Goal: Check status: Check status

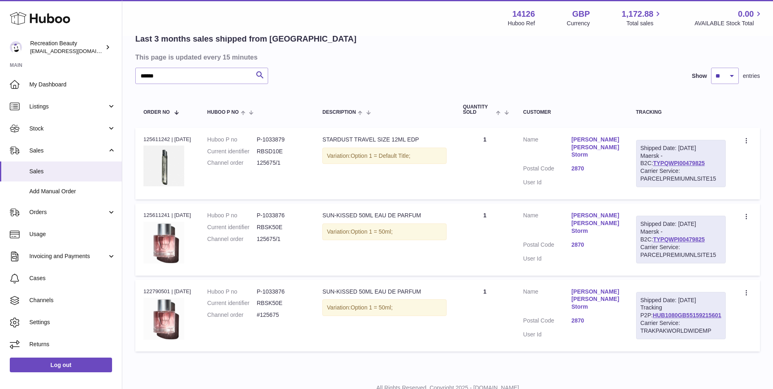
click at [362, 39] on div "Last 3 months sales shipped from [GEOGRAPHIC_DATA]" at bounding box center [447, 38] width 625 height 11
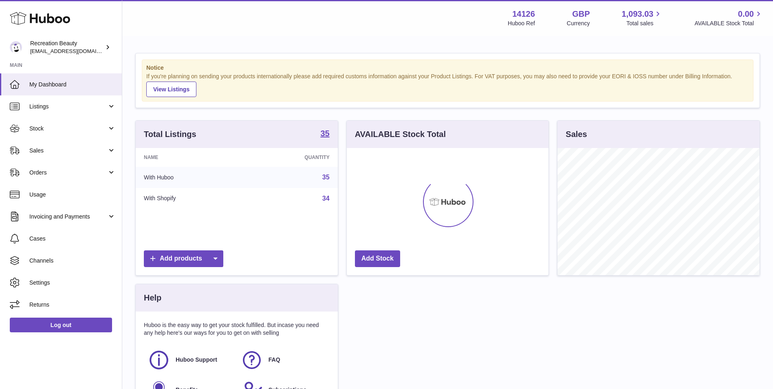
scroll to position [127, 202]
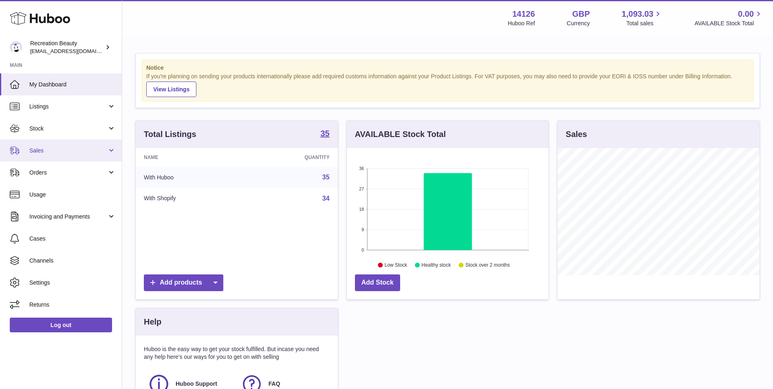
click at [102, 155] on link "Sales" at bounding box center [61, 150] width 122 height 22
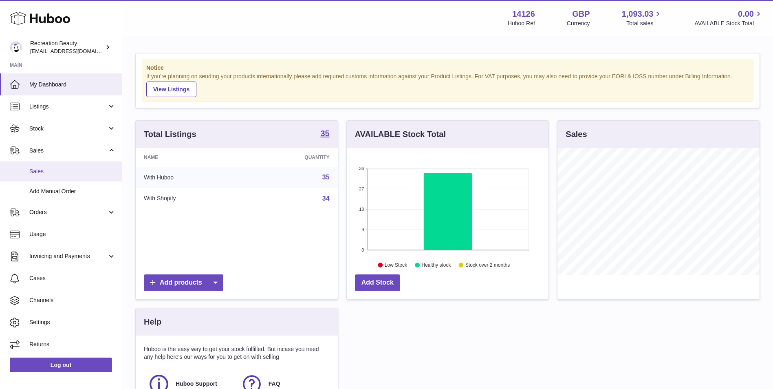
click at [95, 168] on span "Sales" at bounding box center [72, 171] width 86 height 8
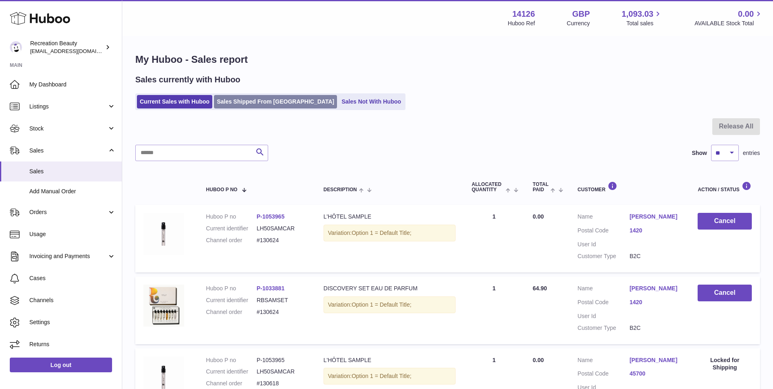
click at [230, 104] on link "Sales Shipped From [GEOGRAPHIC_DATA]" at bounding box center [275, 101] width 123 height 13
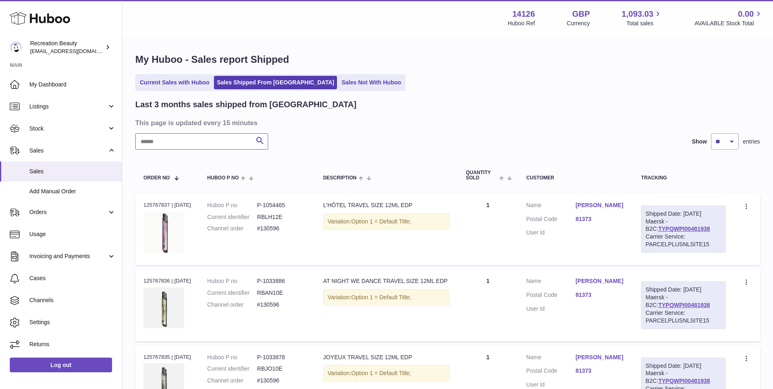
click at [189, 141] on input "text" at bounding box center [201, 141] width 133 height 16
paste input "******"
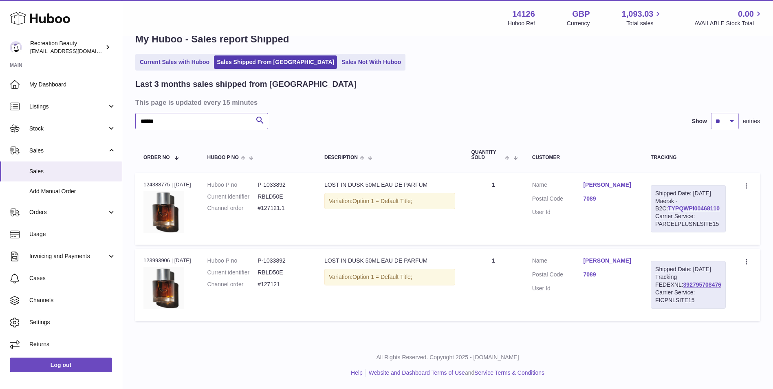
scroll to position [27, 0]
type input "******"
click at [688, 288] on link "392795708476" at bounding box center [702, 284] width 38 height 7
click at [686, 207] on link "TYPQWPI00468110" at bounding box center [694, 208] width 52 height 7
drag, startPoint x: 168, startPoint y: 112, endPoint x: 128, endPoint y: 111, distance: 39.9
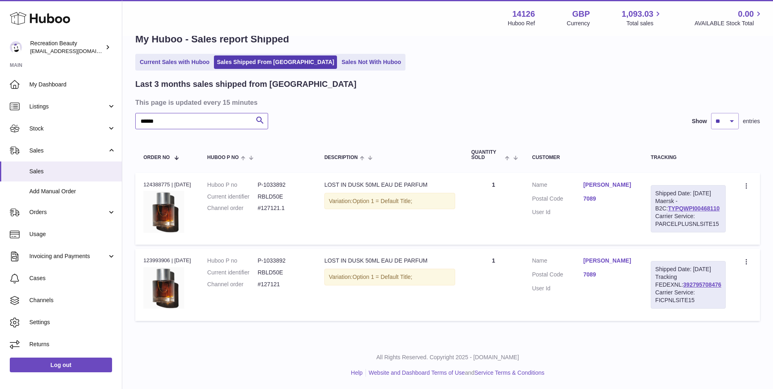
click at [128, 111] on div "My Huboo - Sales report Shipped Current Sales with Huboo Sales Shipped From Hub…" at bounding box center [447, 178] width 651 height 325
click at [402, 224] on td "Description LOST IN DUSK 50ML EAU DE PARFUM Variation: Option 1 = Default Title;" at bounding box center [389, 209] width 147 height 72
click at [136, 229] on td "Order no 124388775 | 9th Sep" at bounding box center [167, 209] width 64 height 72
click at [51, 274] on link "Cases" at bounding box center [61, 278] width 122 height 22
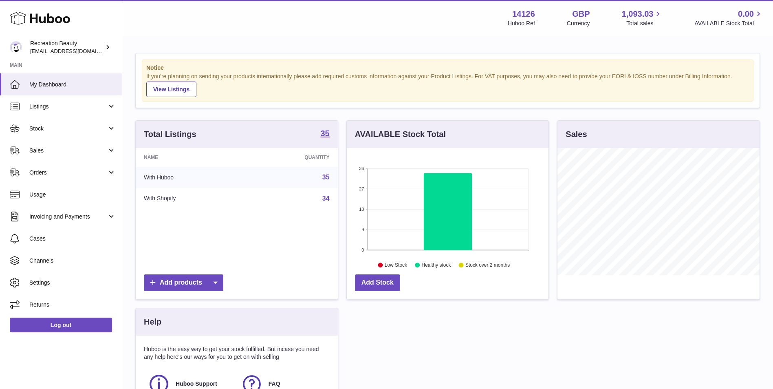
scroll to position [127, 202]
click at [354, 324] on div "Total Listings 35 Name Quantity With Huboo 35 With Shopify 34 Add products AVAI…" at bounding box center [447, 283] width 633 height 327
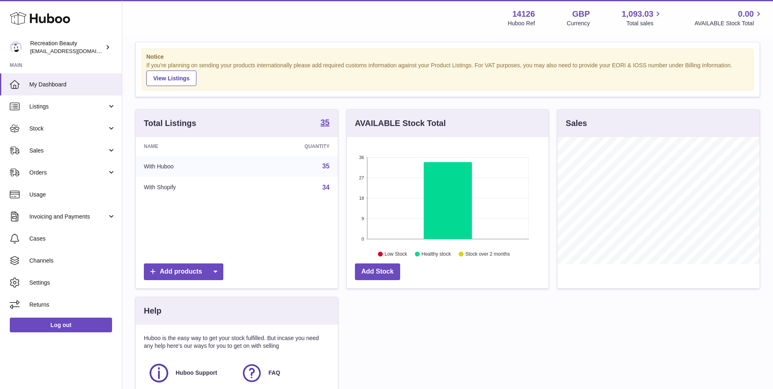
scroll to position [9, 0]
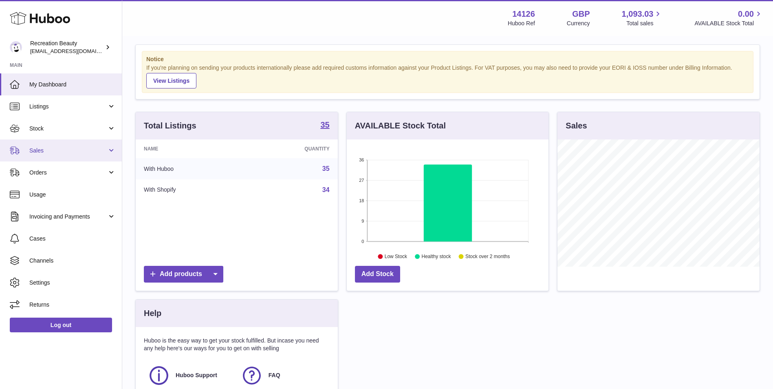
click at [73, 154] on span "Sales" at bounding box center [68, 151] width 78 height 8
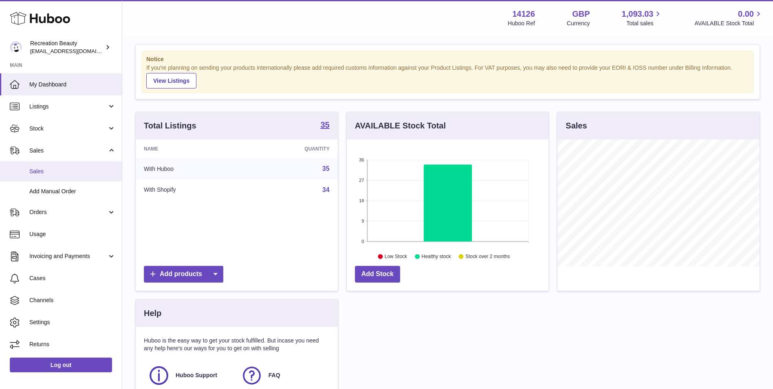
click at [63, 172] on span "Sales" at bounding box center [72, 171] width 86 height 8
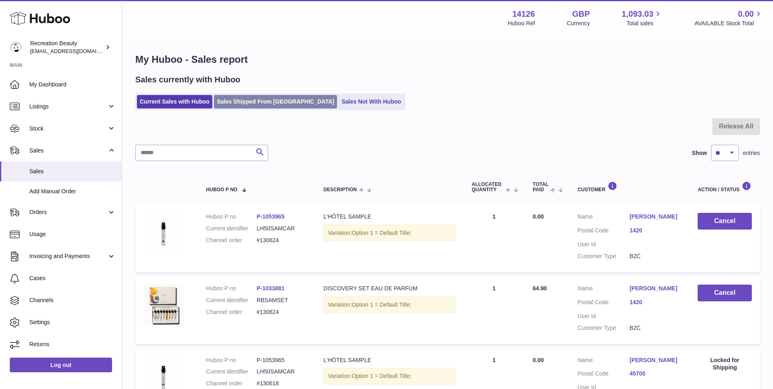
click at [266, 100] on link "Sales Shipped From [GEOGRAPHIC_DATA]" at bounding box center [275, 101] width 123 height 13
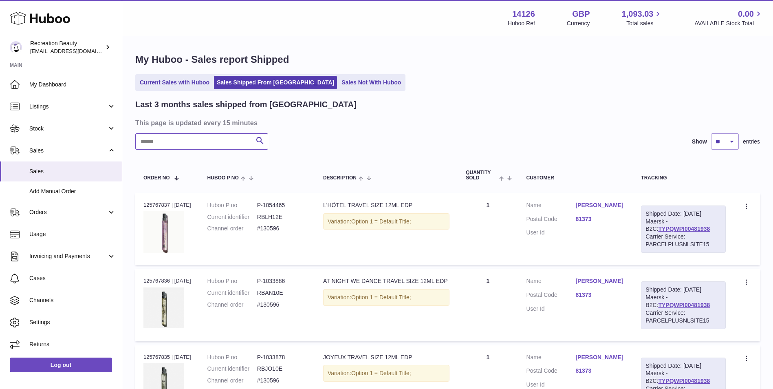
click at [227, 138] on input "text" at bounding box center [201, 141] width 133 height 16
paste input "******"
type input "******"
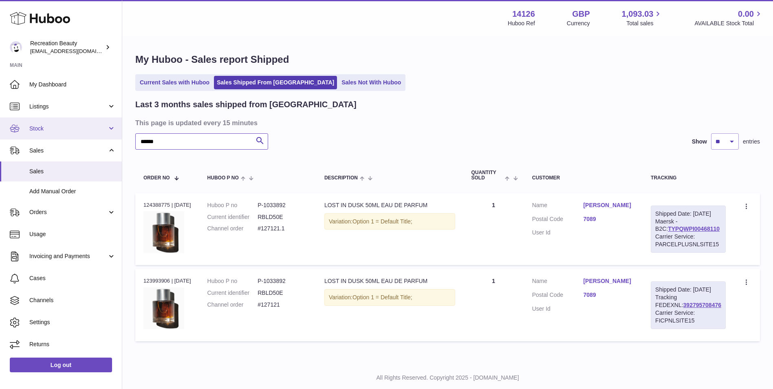
drag, startPoint x: 179, startPoint y: 141, endPoint x: 116, endPoint y: 132, distance: 63.8
click at [116, 132] on div "Huboo Recreation Beauty [EMAIL_ADDRESS][DOMAIN_NAME] Main My Dashboard Listings…" at bounding box center [386, 204] width 773 height 409
click at [378, 241] on td "Description LOST IN DUSK 50ML EAU DE PARFUM Variation: Option 1 = Default Title;" at bounding box center [389, 229] width 147 height 72
click at [672, 232] on link "TYPQWPI00468110" at bounding box center [694, 228] width 52 height 7
